Goal: Transaction & Acquisition: Purchase product/service

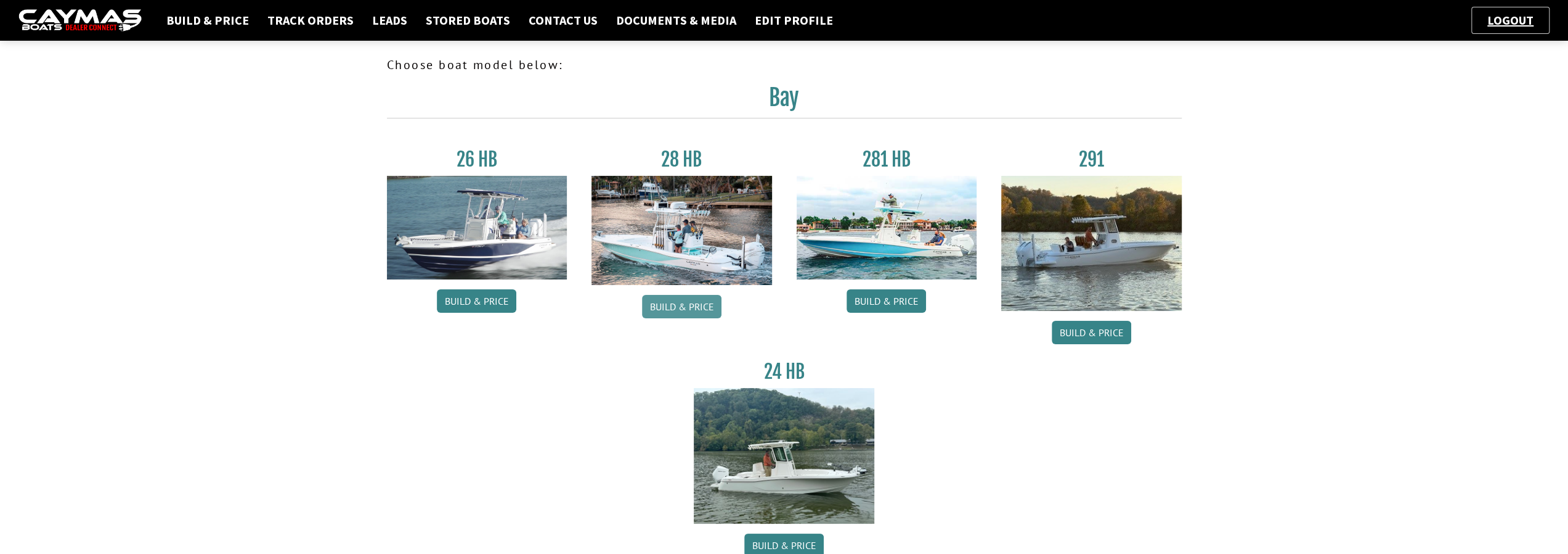
click at [672, 309] on link "Build & Price" at bounding box center [682, 307] width 80 height 24
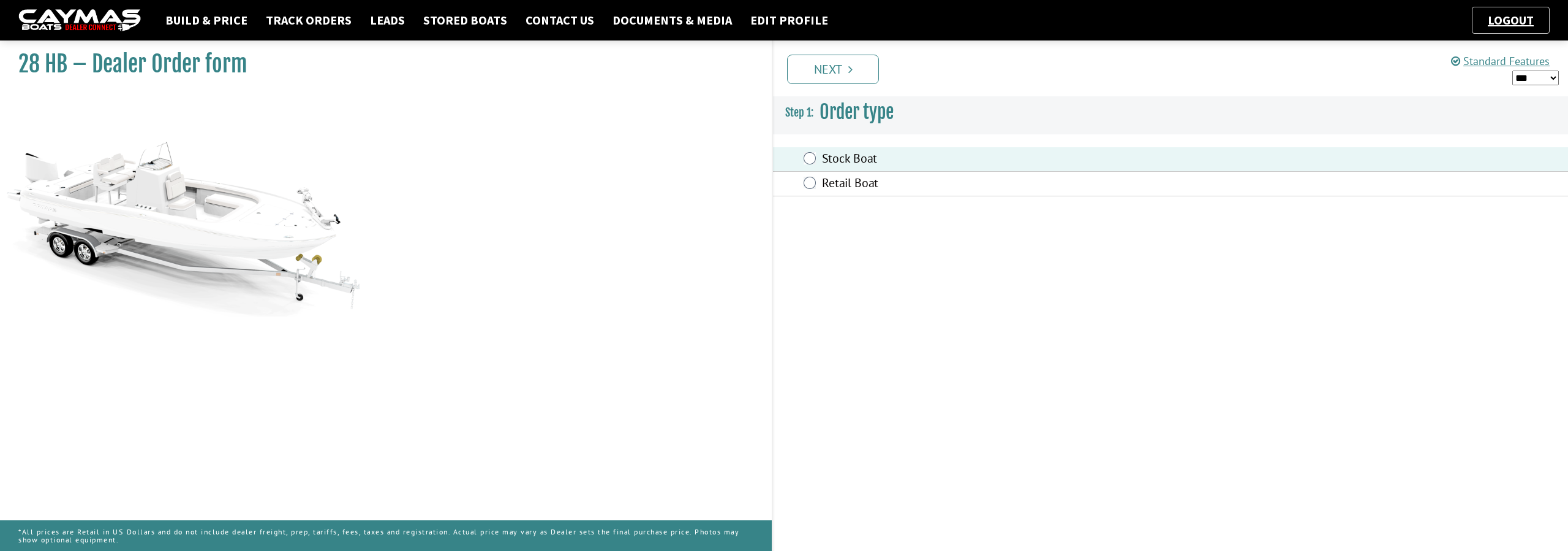
click at [1553, 73] on select "*** ****** ******" at bounding box center [1535, 78] width 46 height 15
select select "*"
click at [1512, 70] on select "*** ****** ******" at bounding box center [1535, 78] width 46 height 15
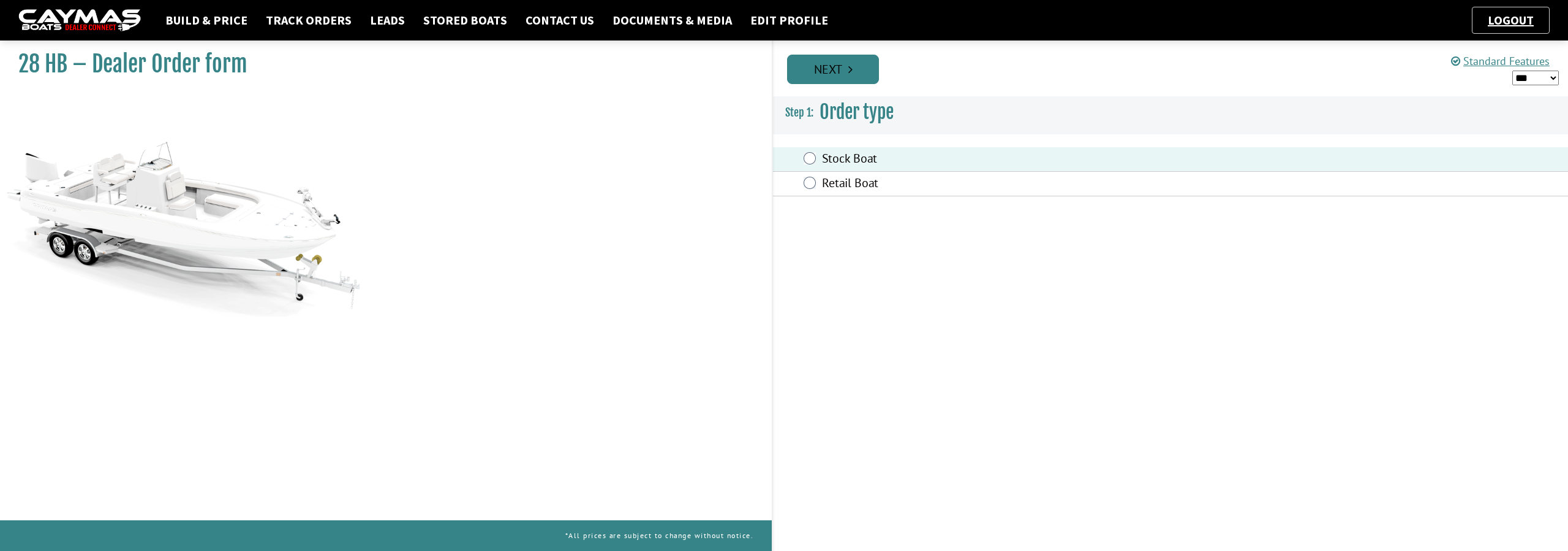
click at [850, 77] on link "Next" at bounding box center [833, 69] width 92 height 30
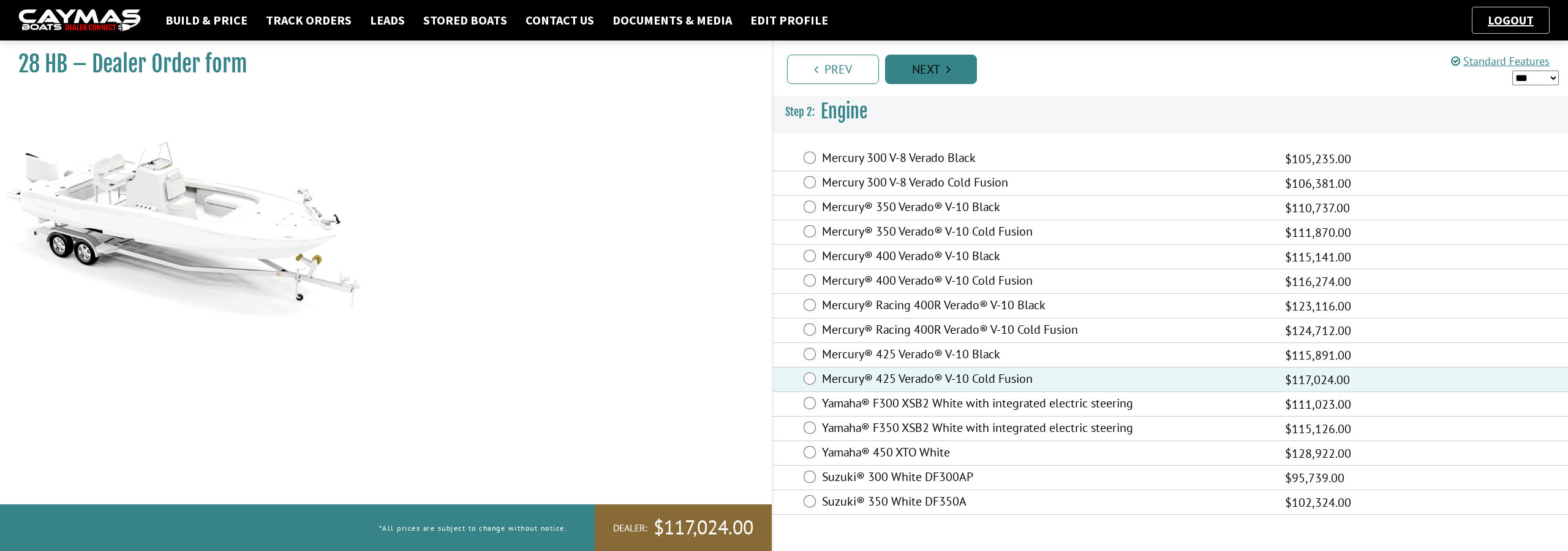
click at [941, 66] on link "Next" at bounding box center [930, 69] width 92 height 30
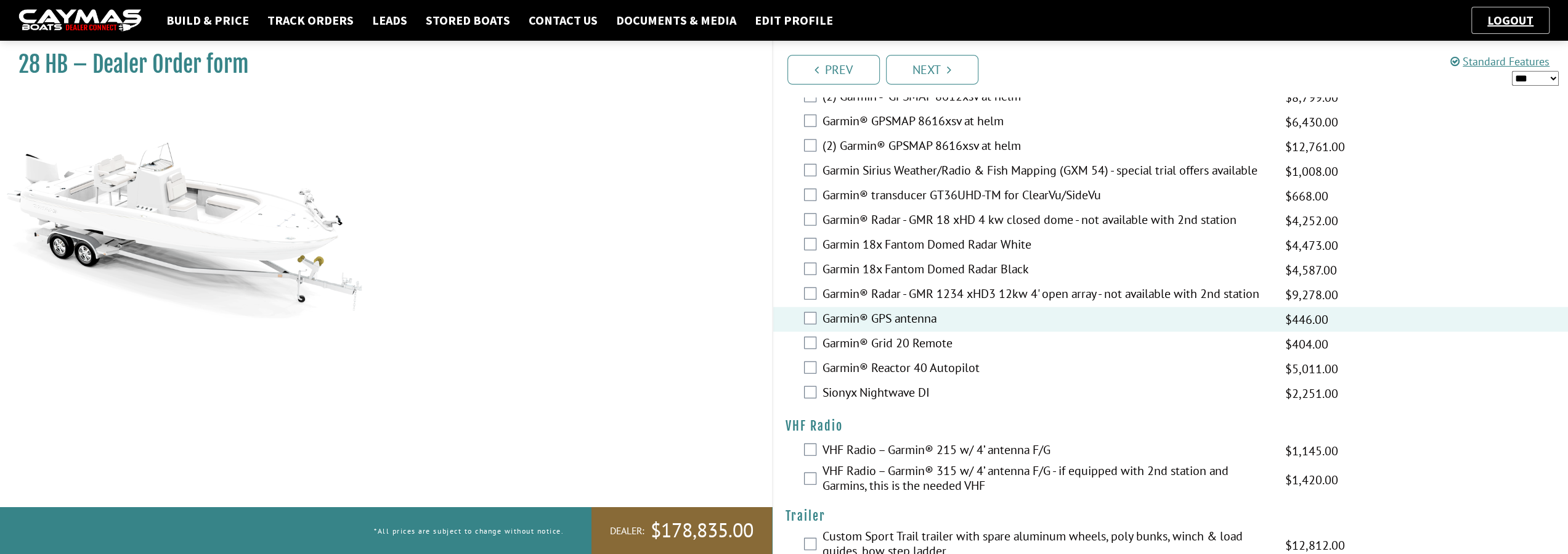
scroll to position [2798, 0]
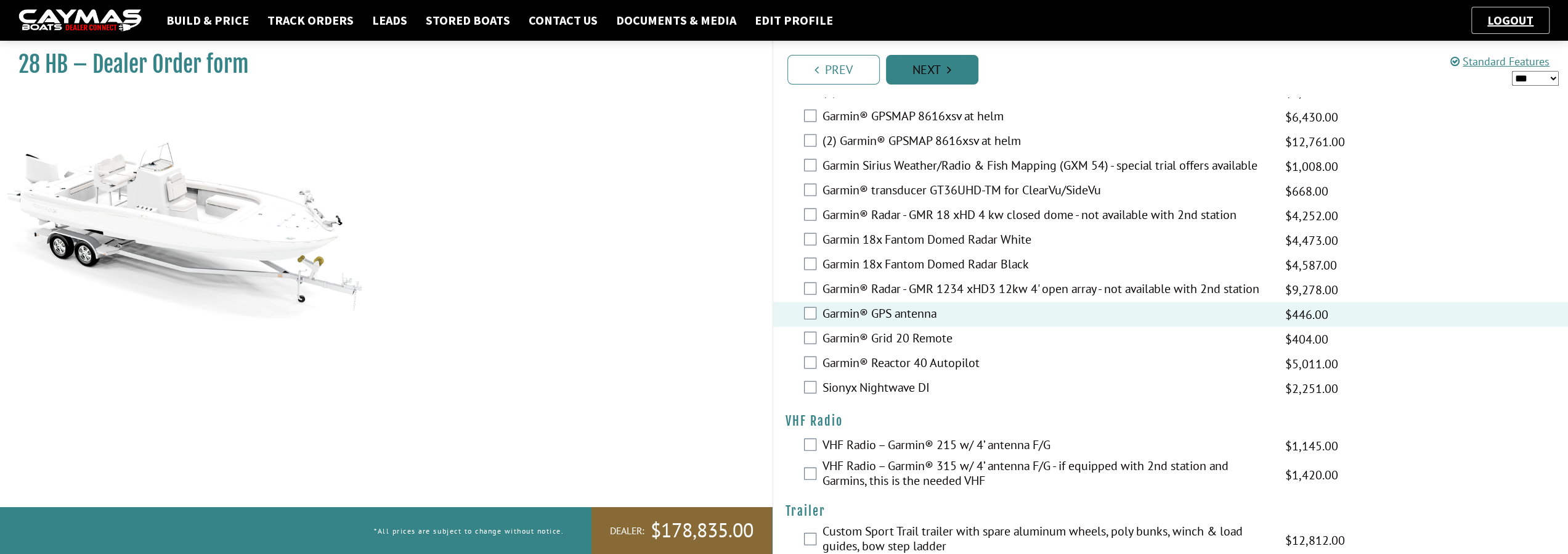
click at [935, 77] on link "Next" at bounding box center [931, 70] width 93 height 30
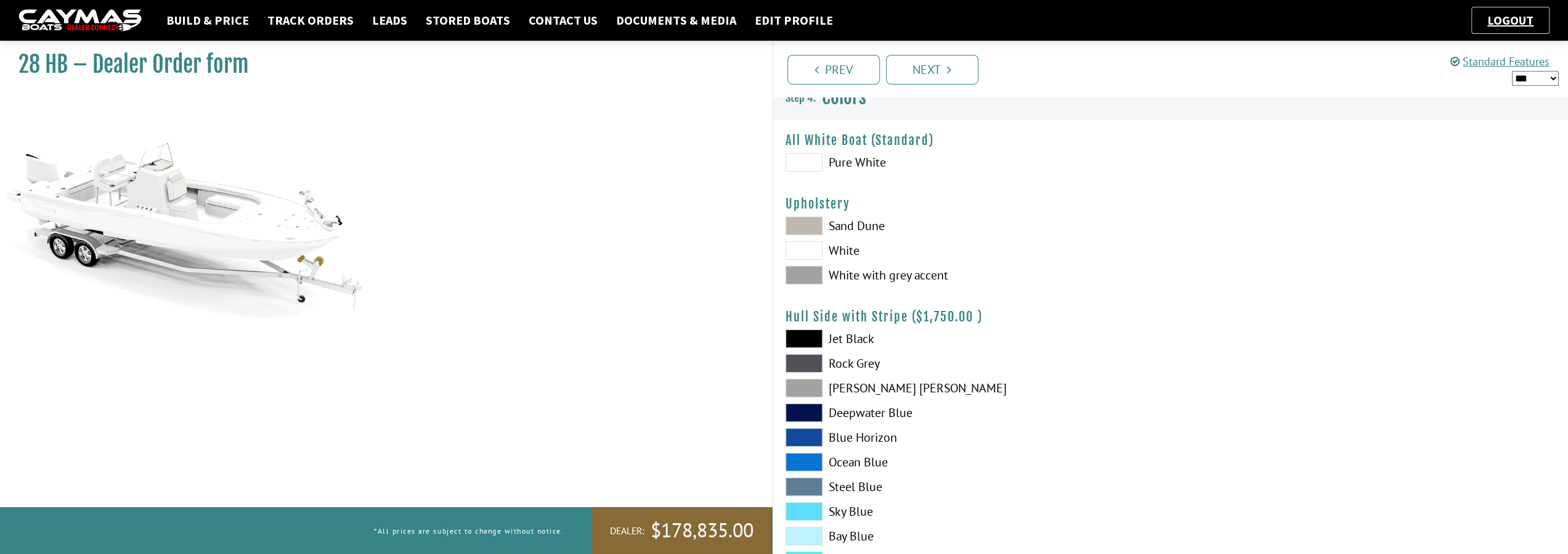
scroll to position [0, 0]
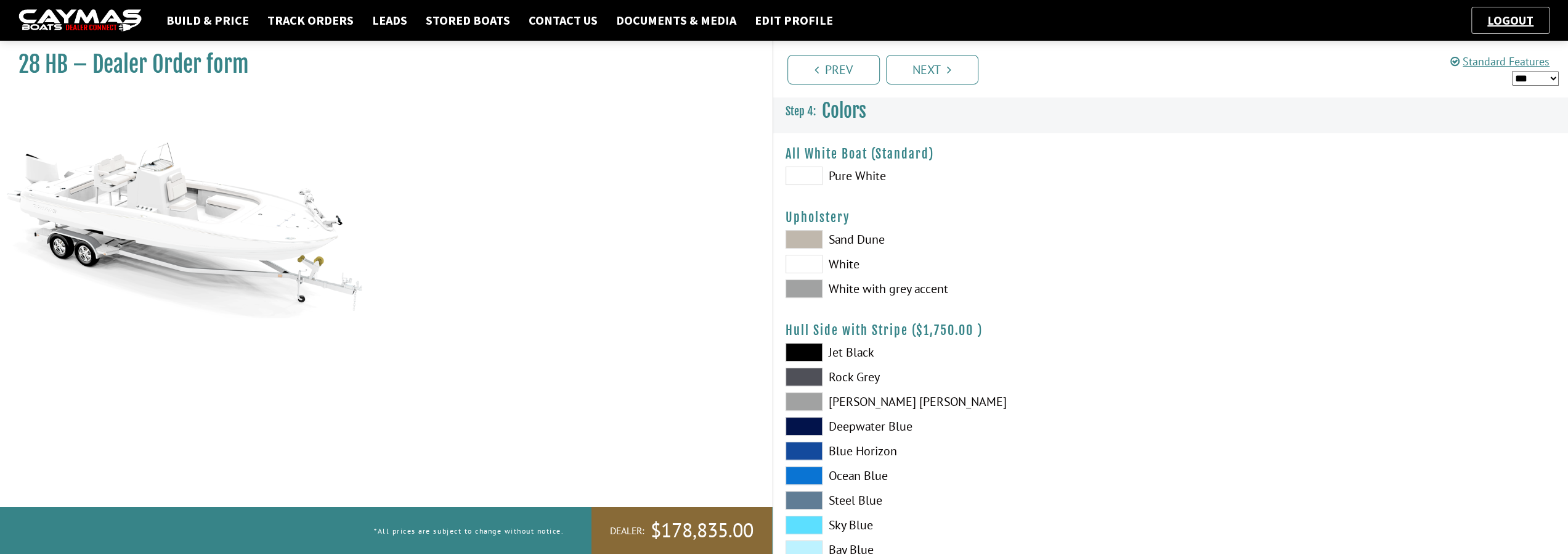
click at [813, 291] on span at bounding box center [804, 289] width 37 height 19
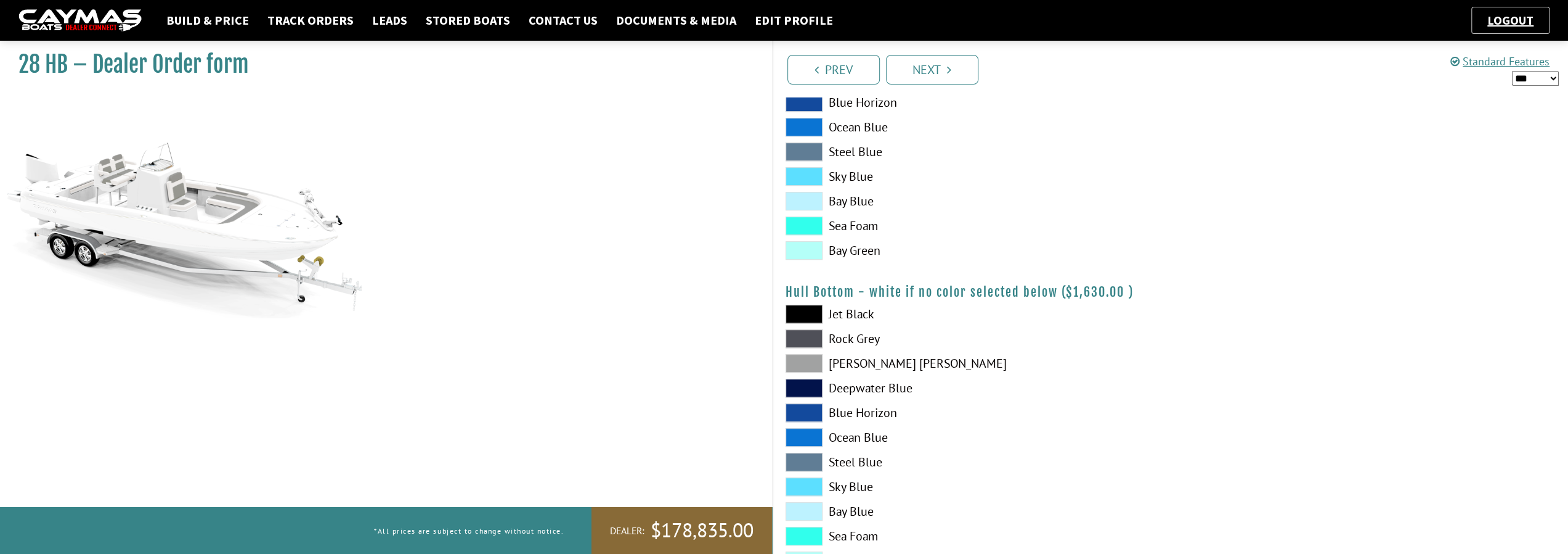
scroll to position [678, 0]
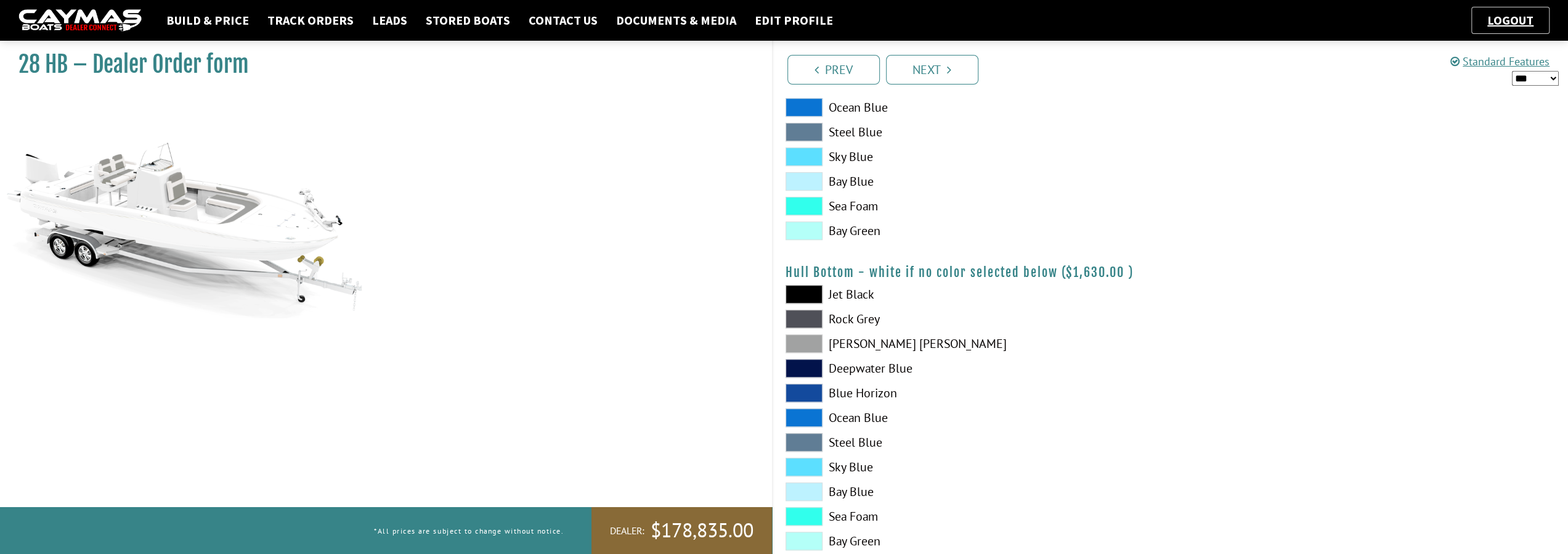
click at [806, 318] on span at bounding box center [804, 319] width 37 height 19
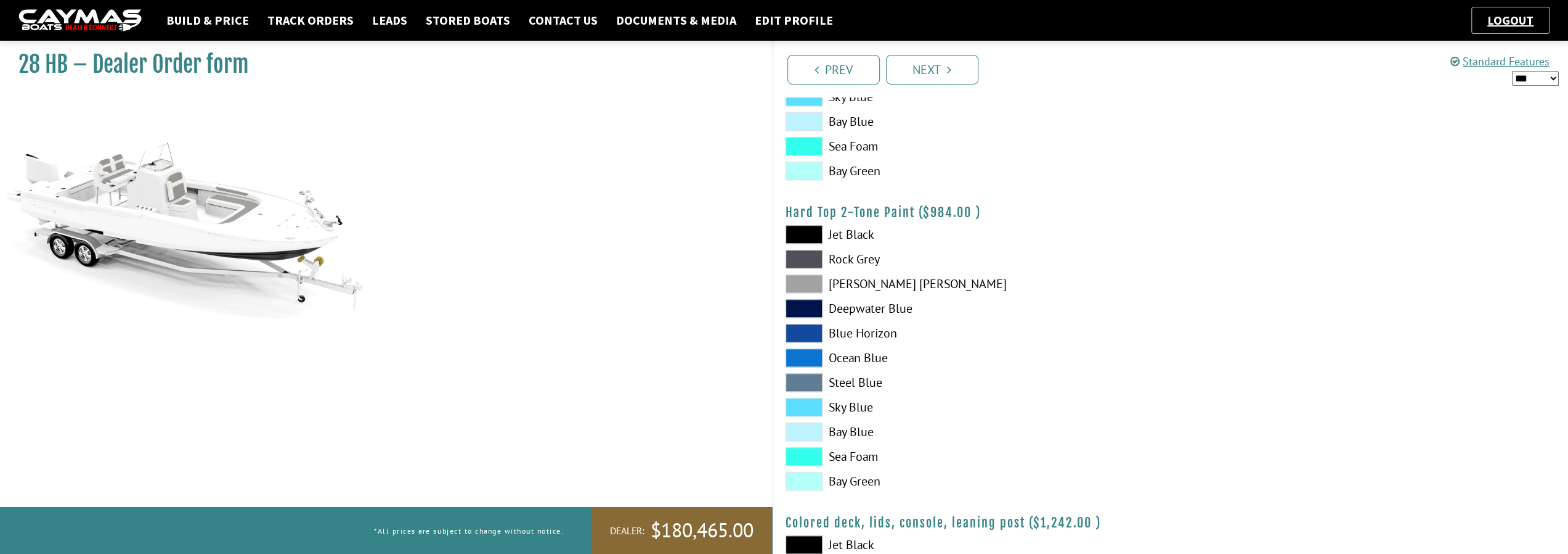
scroll to position [1110, 0]
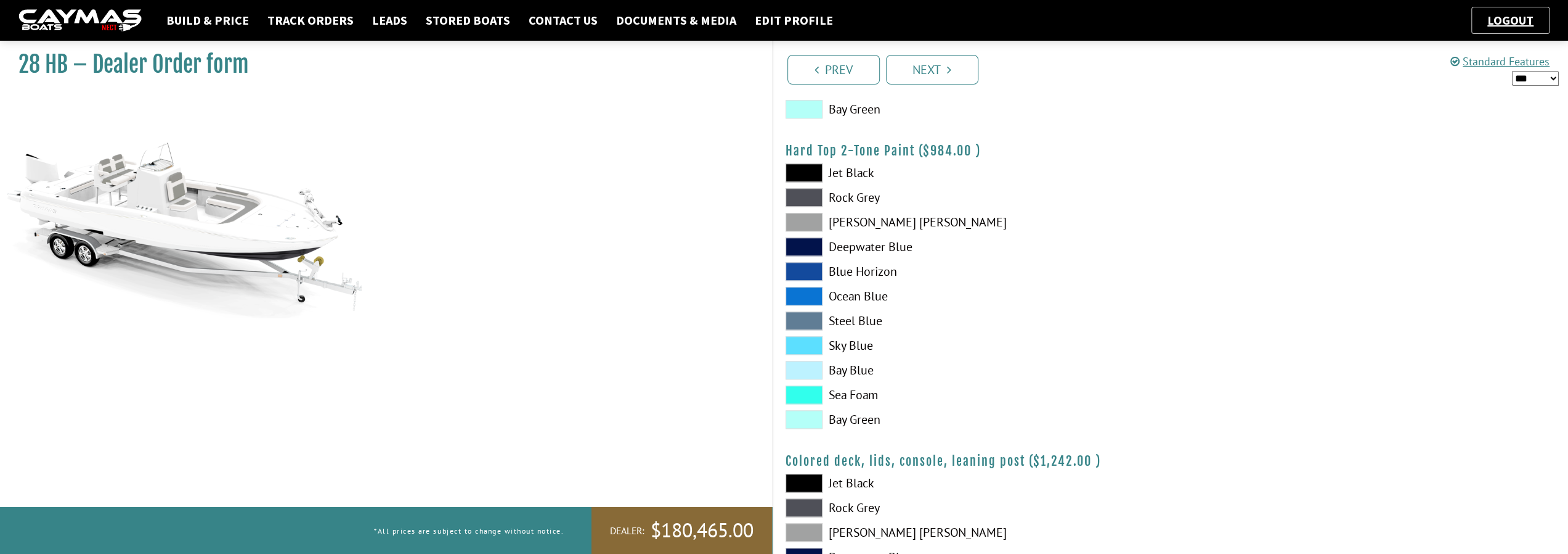
click at [807, 191] on span at bounding box center [804, 197] width 37 height 19
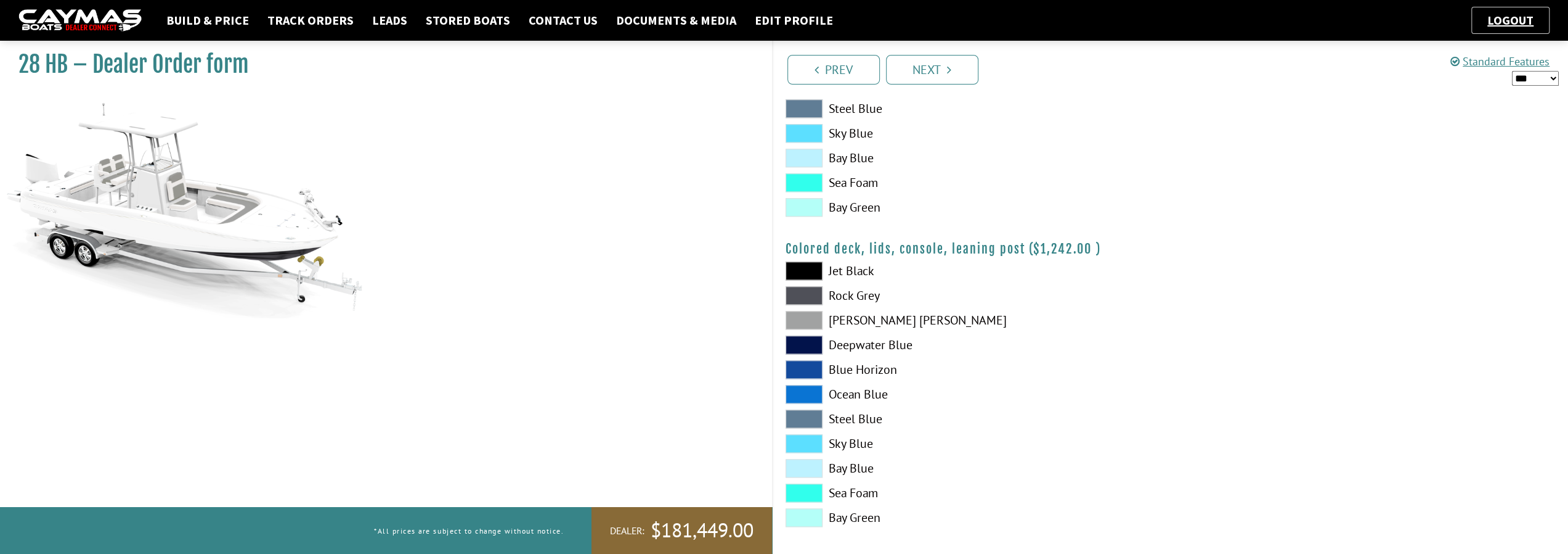
scroll to position [1329, 0]
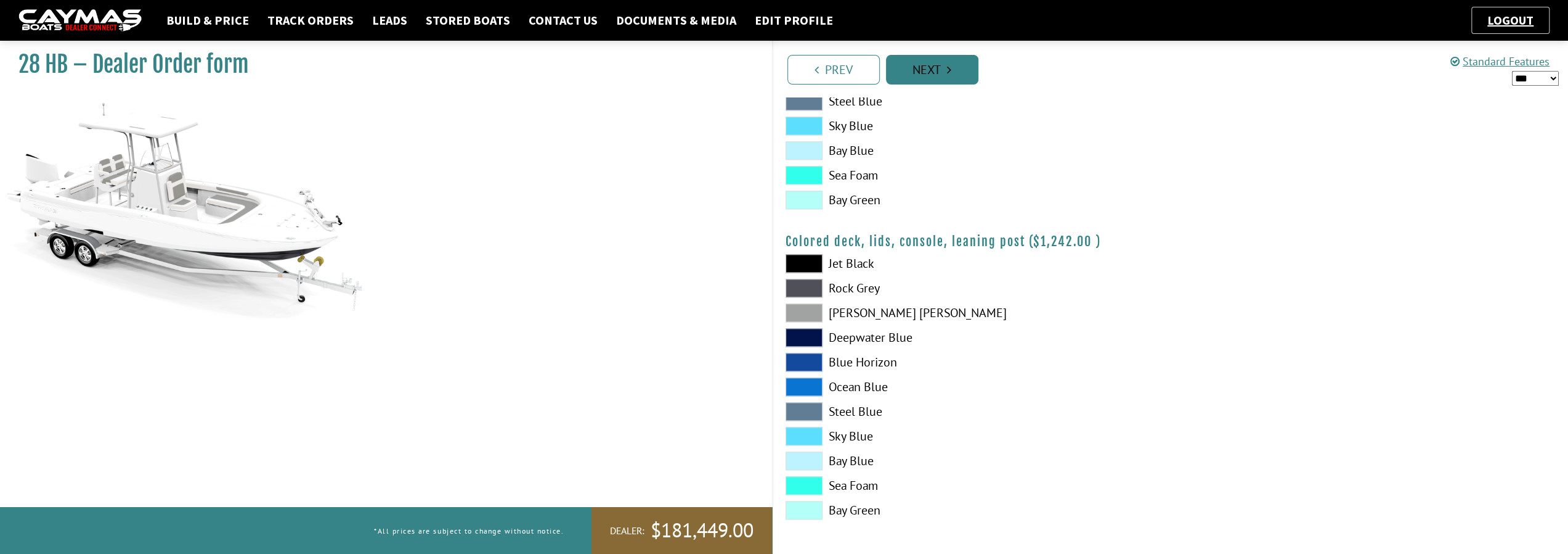
click at [934, 78] on link "Next" at bounding box center [931, 70] width 93 height 30
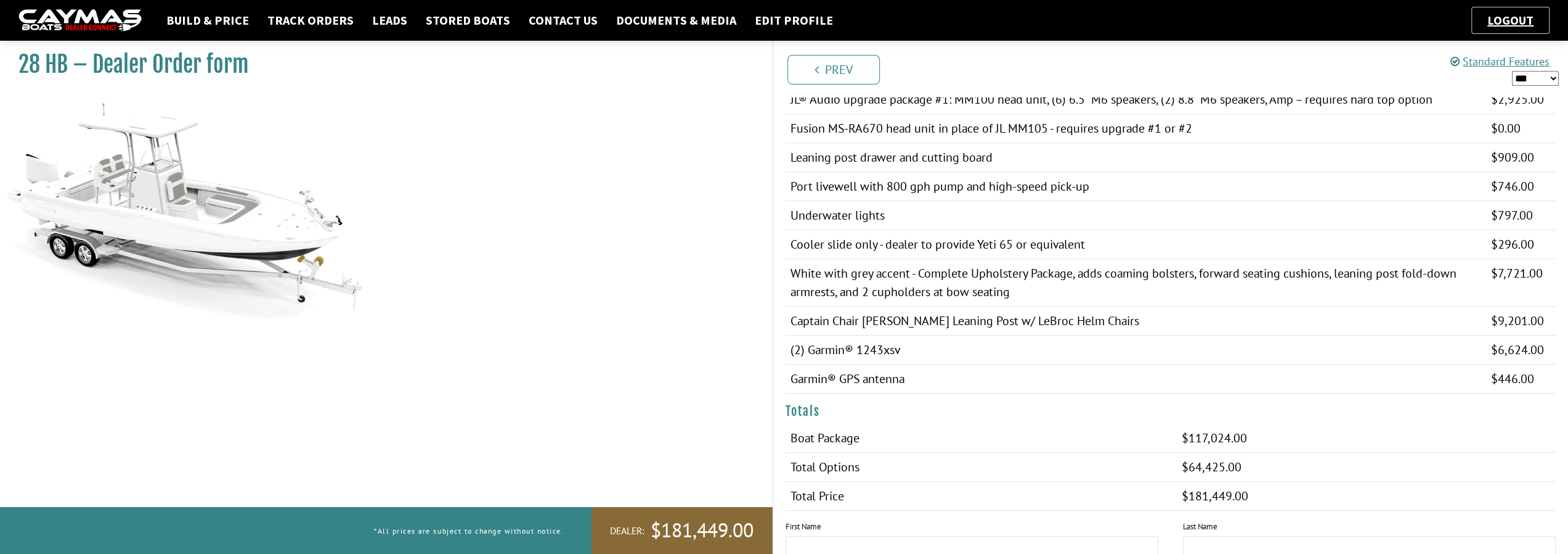
scroll to position [678, 0]
